Goal: Navigation & Orientation: Understand site structure

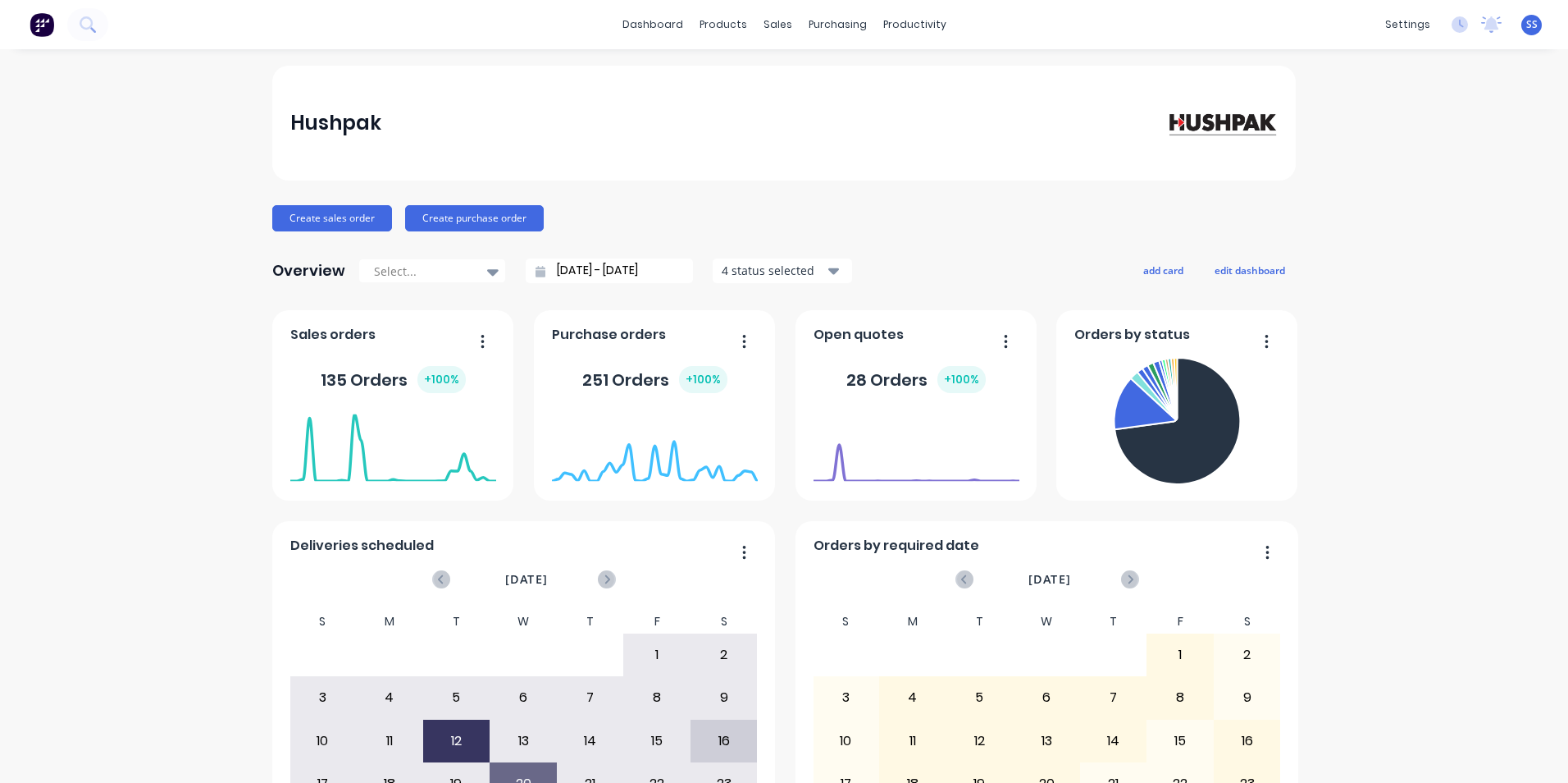
click at [1521, 187] on div "Hushpak Create sales order Create purchase order Overview Select... 27/07/25 - …" at bounding box center [784, 494] width 1568 height 857
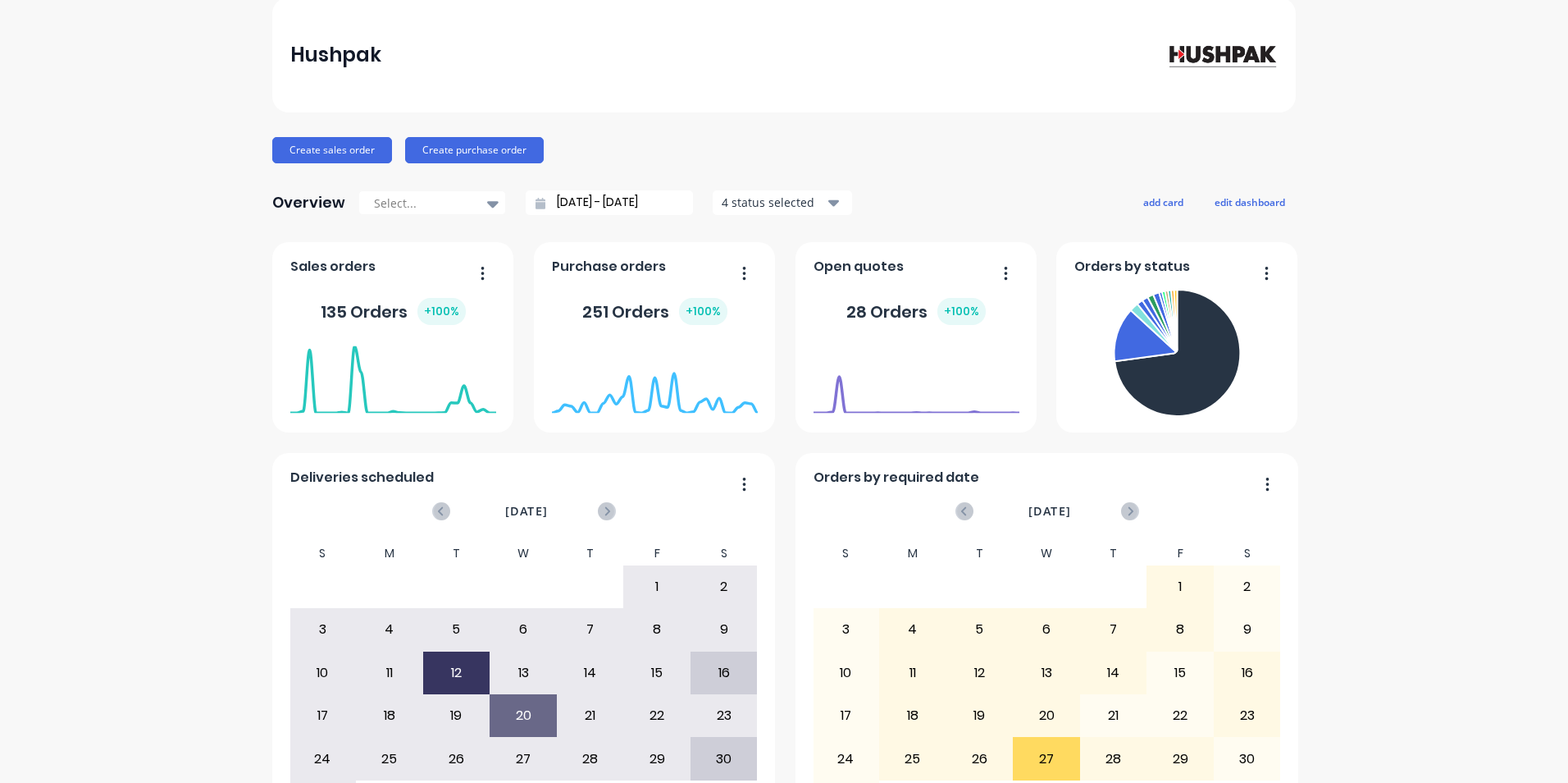
scroll to position [156, 0]
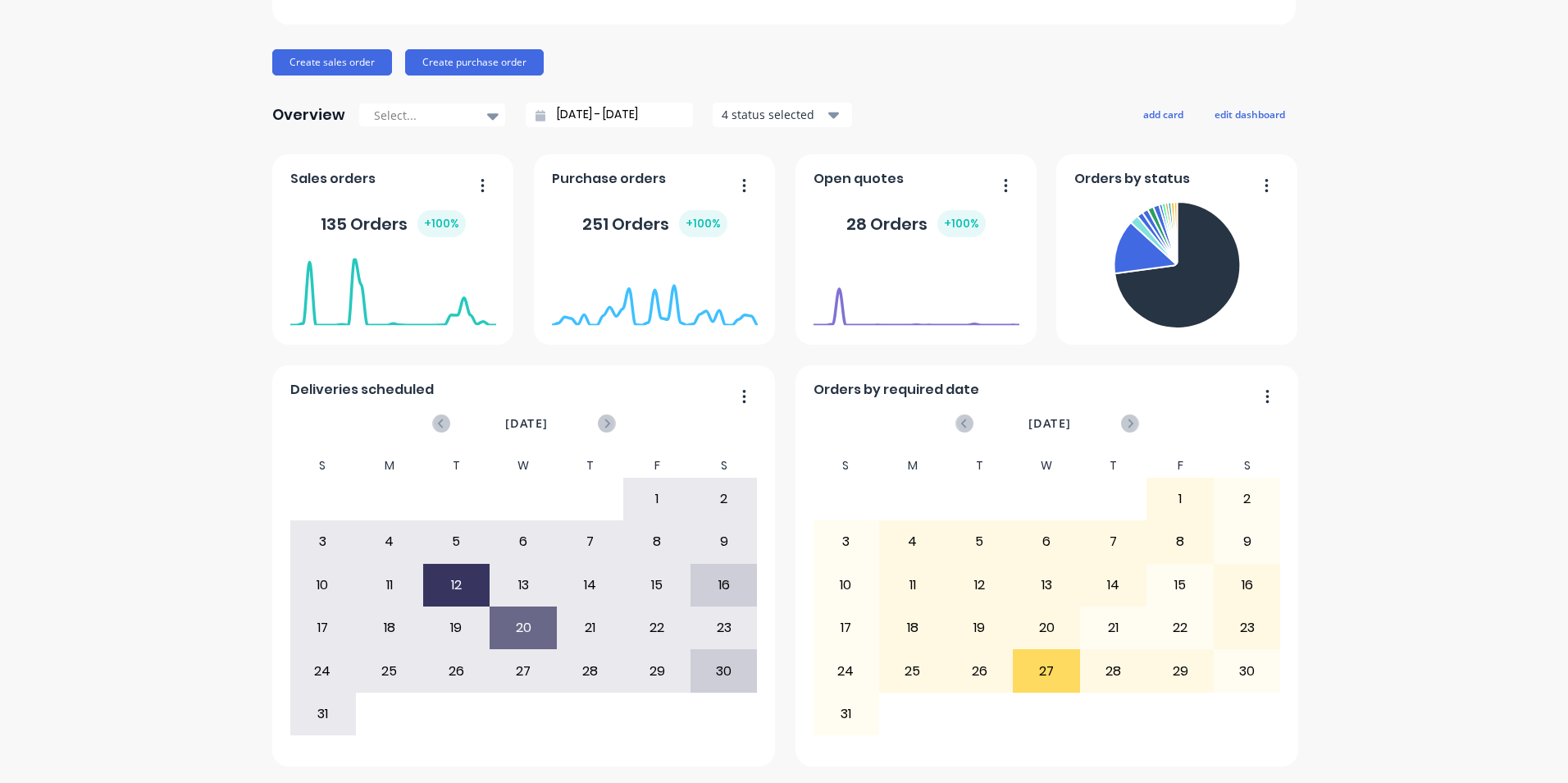
click at [457, 584] on div "12" at bounding box center [456, 585] width 65 height 41
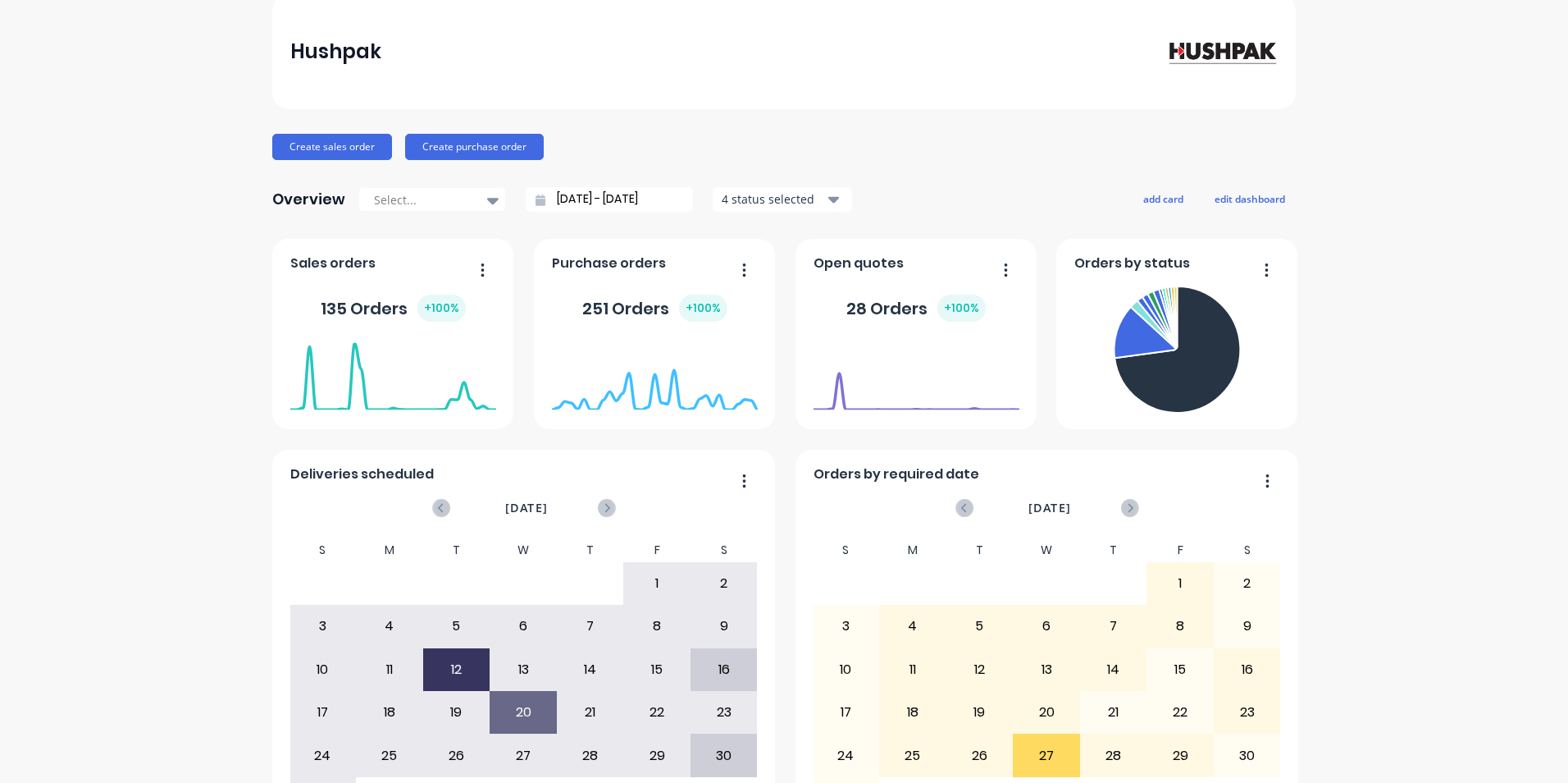
scroll to position [0, 0]
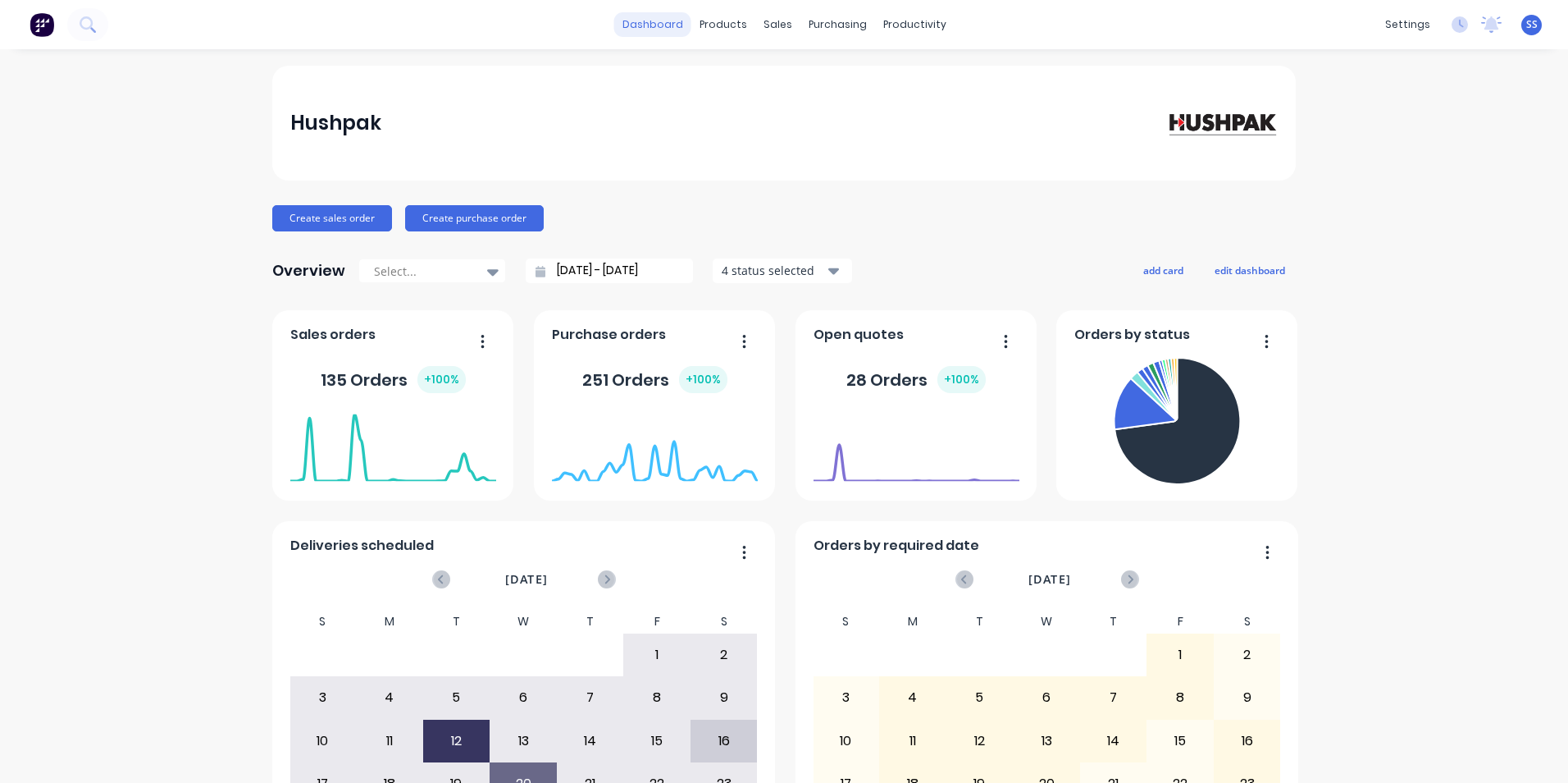
click at [644, 22] on link "dashboard" at bounding box center [652, 25] width 77 height 25
click at [42, 24] on img at bounding box center [42, 25] width 25 height 25
click at [663, 25] on link "dashboard" at bounding box center [652, 25] width 77 height 25
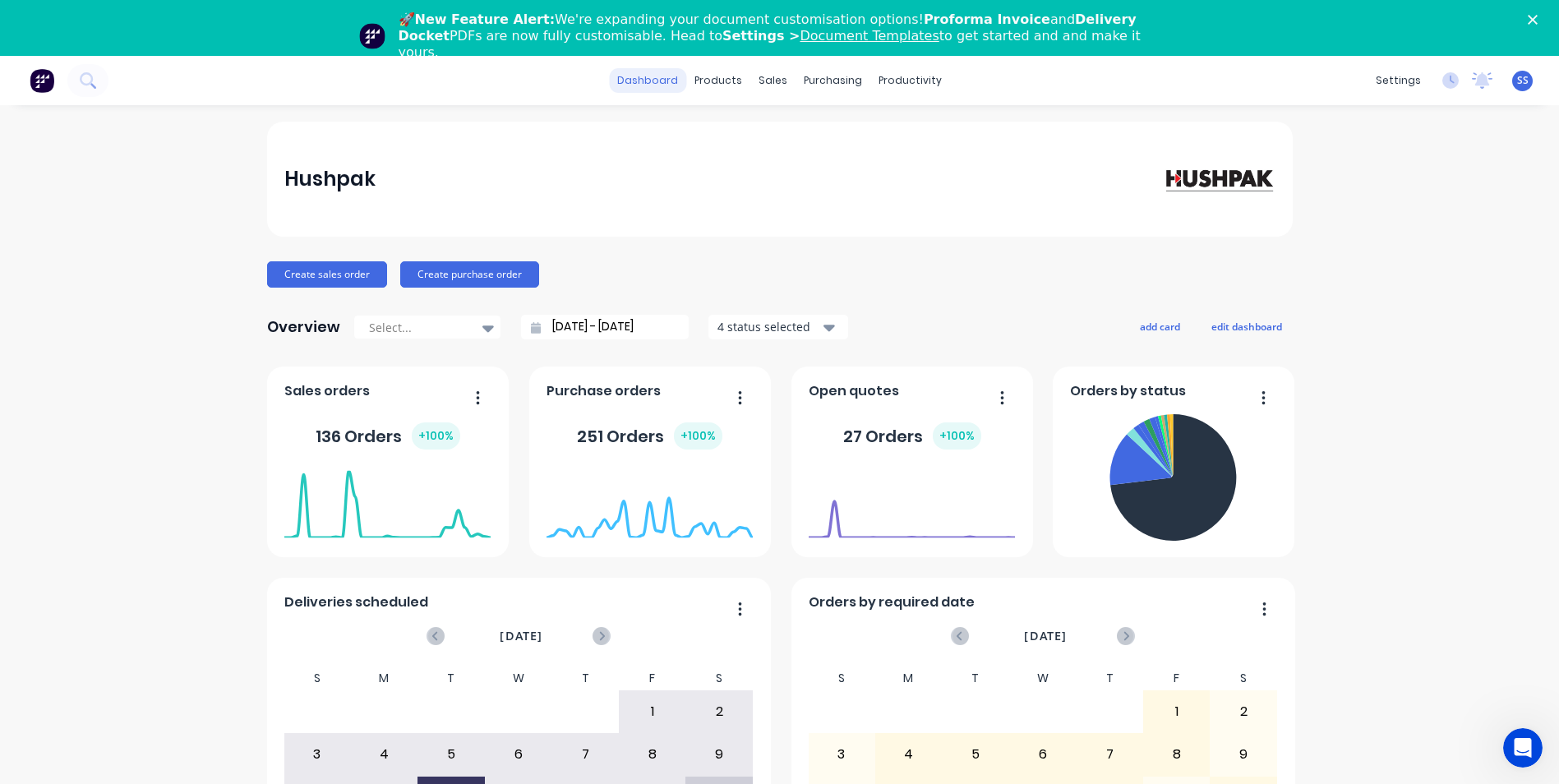
click at [661, 22] on div "🚀 New Feature Alert: We're expanding your document customisation options! Profo…" at bounding box center [786, 36] width 776 height 50
click at [1545, 24] on div "Close" at bounding box center [1537, 20] width 17 height 10
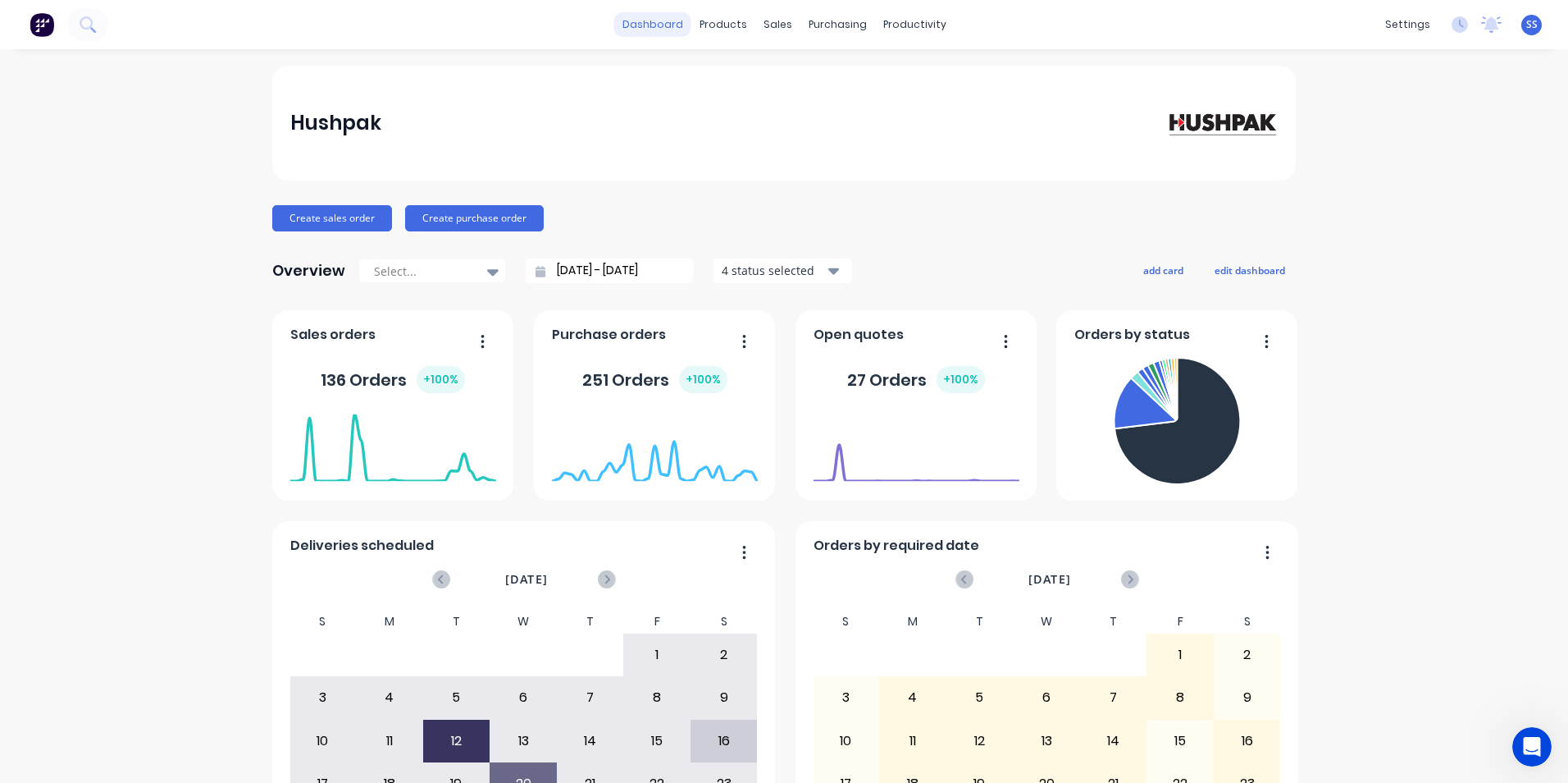
click at [661, 22] on link "dashboard" at bounding box center [652, 25] width 77 height 25
click at [896, 77] on link "Sales Orders" at bounding box center [858, 78] width 217 height 33
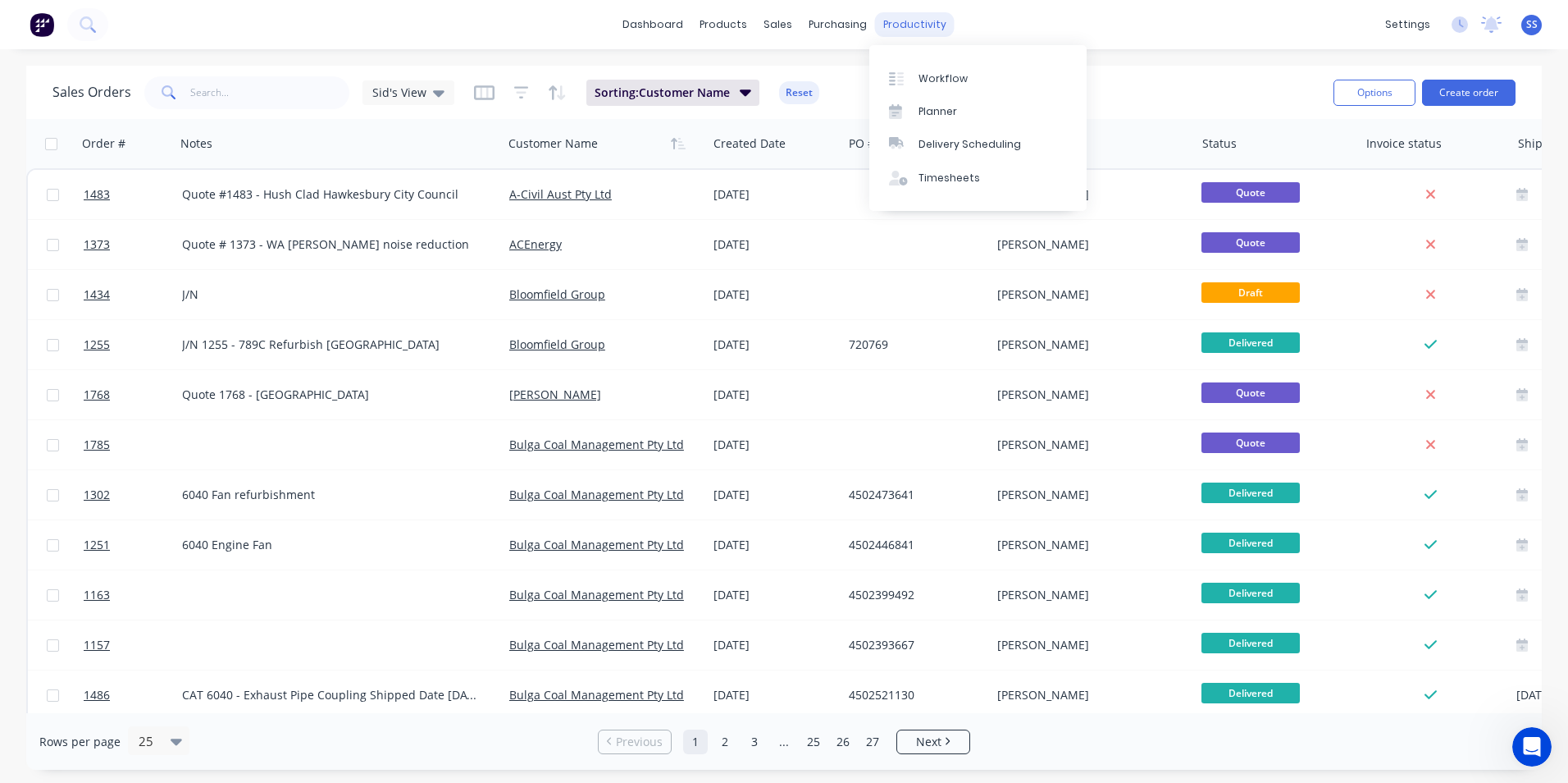
click at [896, 23] on div "productivity" at bounding box center [915, 25] width 79 height 25
click at [941, 74] on div "Workflow" at bounding box center [943, 79] width 50 height 15
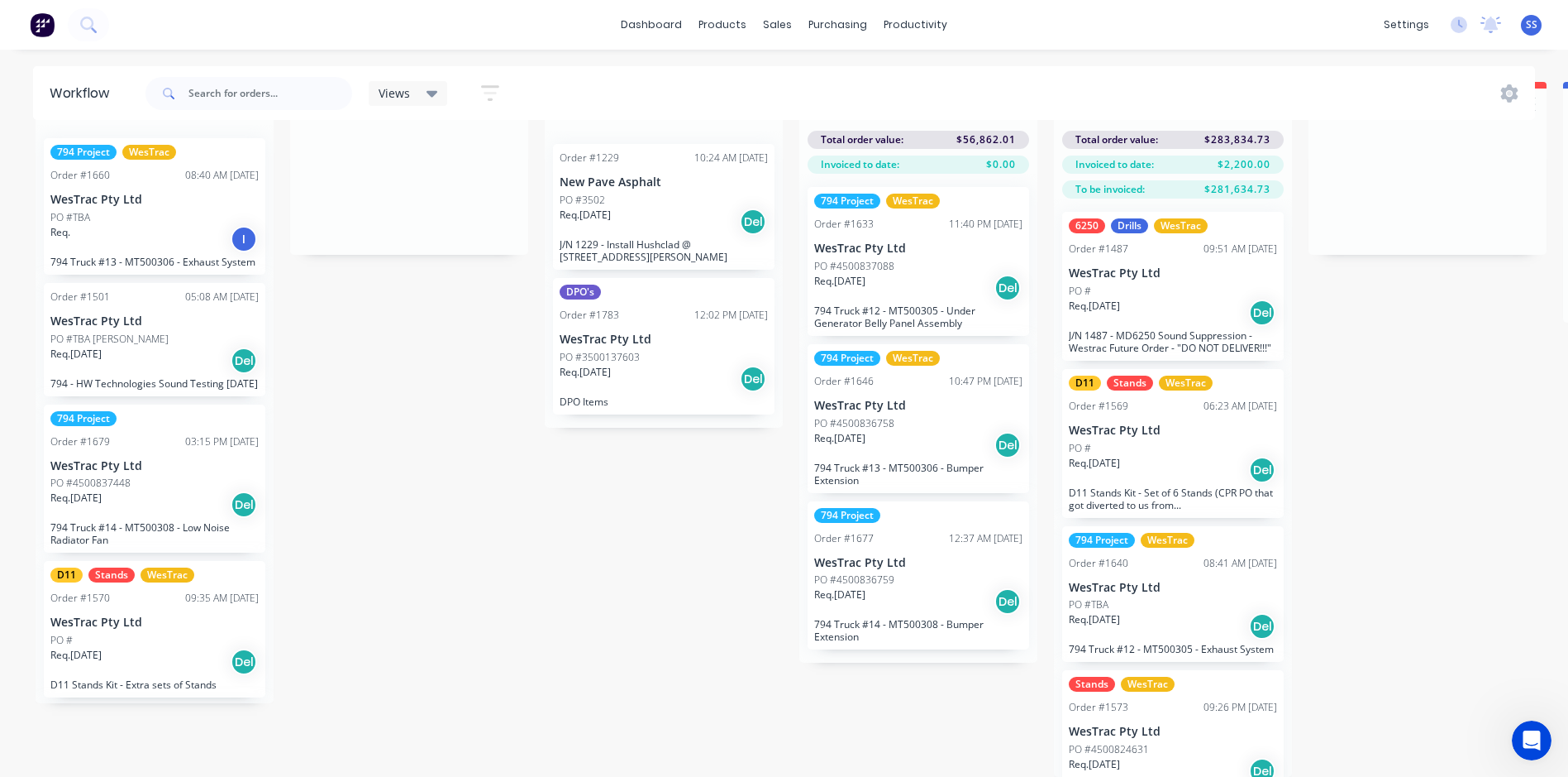
click at [663, 24] on link "dashboard" at bounding box center [651, 25] width 77 height 25
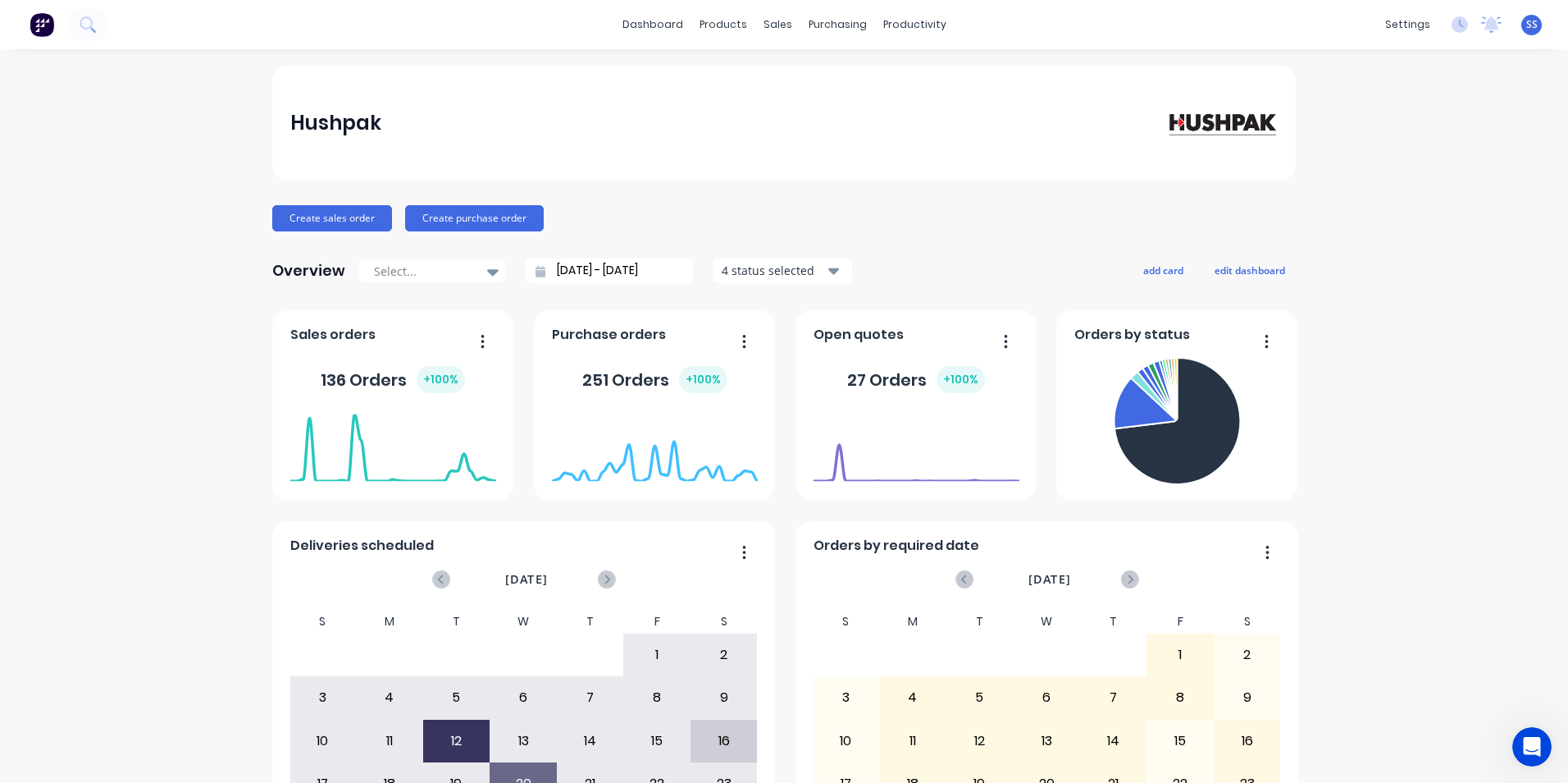
click at [487, 339] on button "button" at bounding box center [477, 342] width 35 height 26
click at [236, 333] on div "Hushpak Create sales order Create purchase order Overview Select... [DATE] - [D…" at bounding box center [784, 494] width 1568 height 857
